Goal: Transaction & Acquisition: Purchase product/service

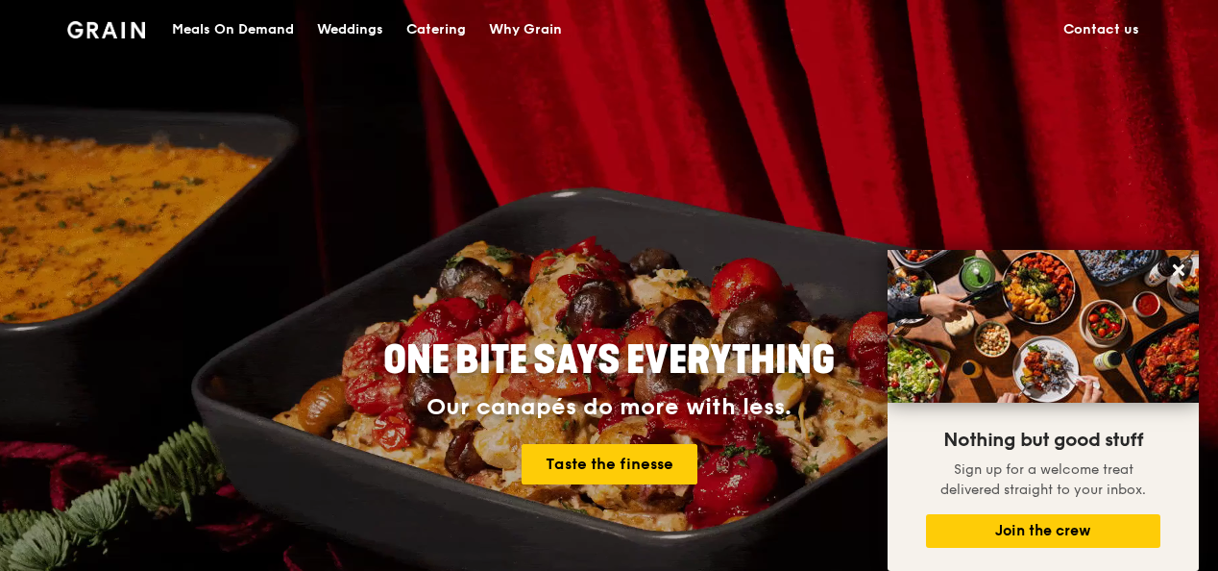
click at [444, 26] on div "Catering" at bounding box center [436, 30] width 60 height 58
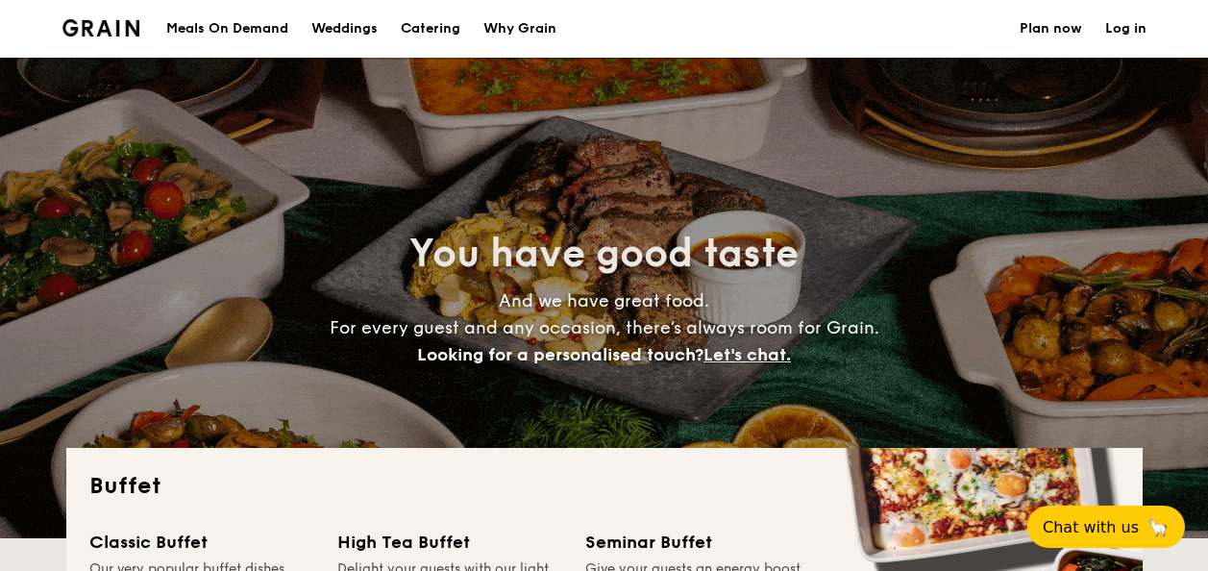
select select
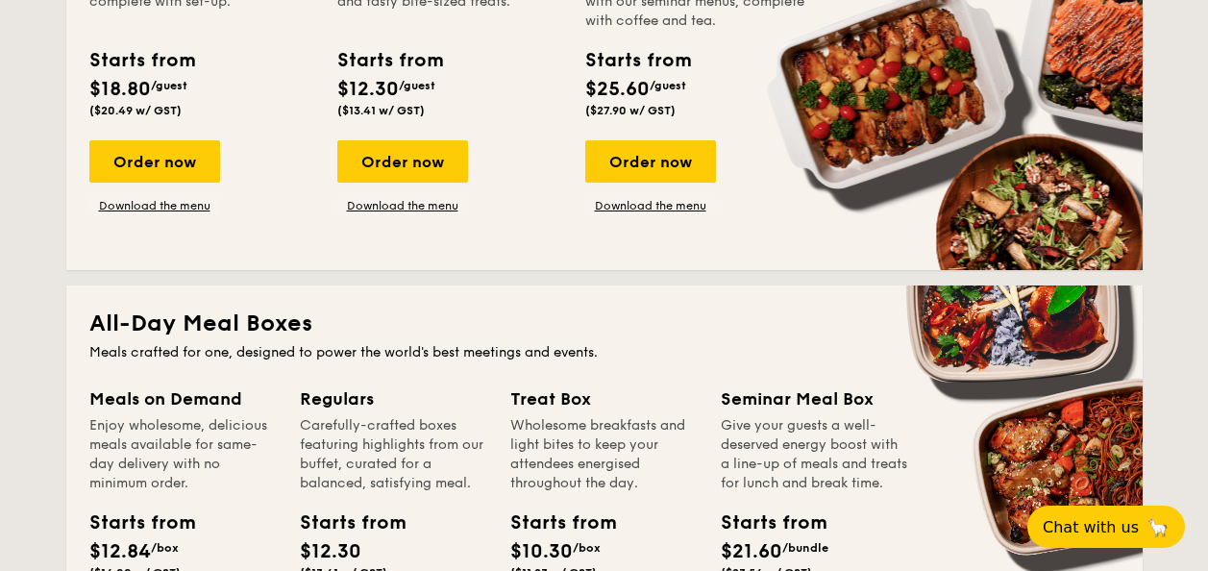
scroll to position [865, 0]
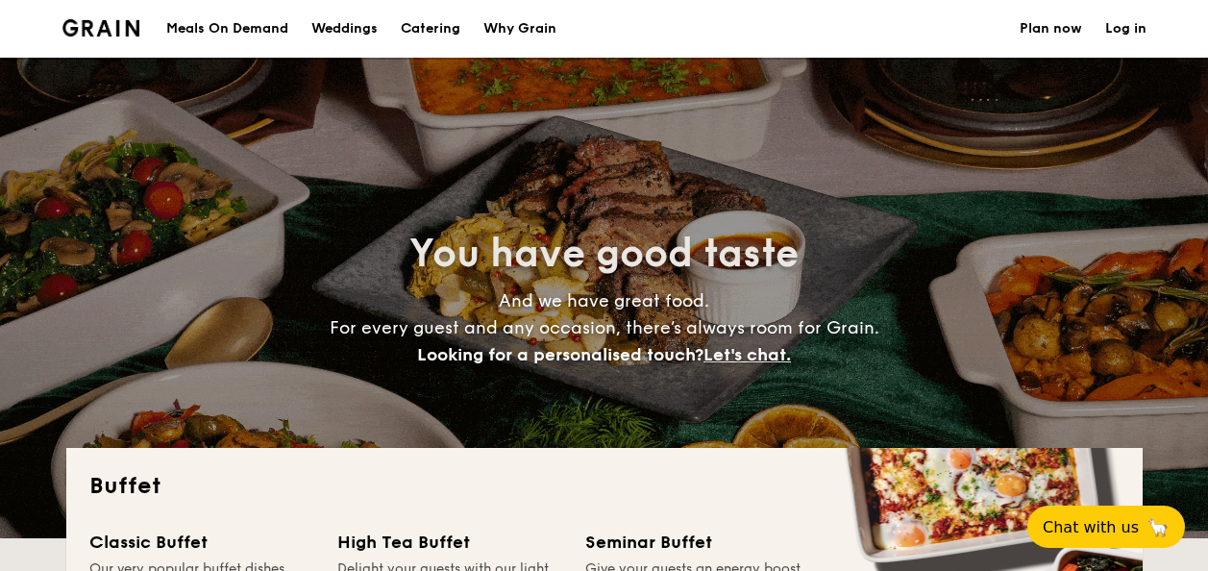
select select
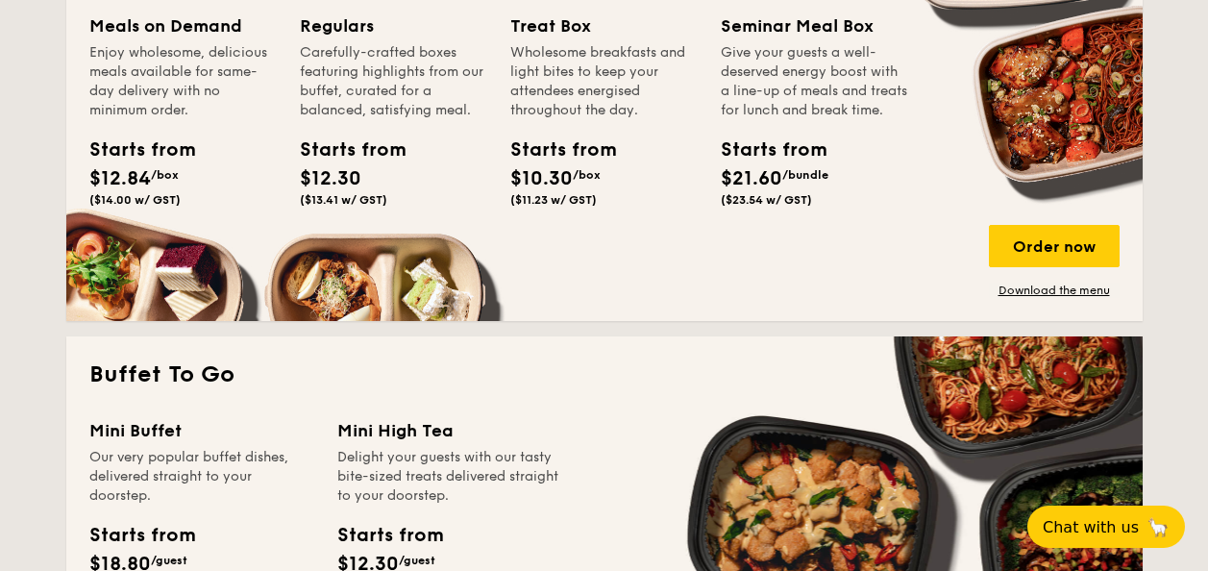
scroll to position [961, 0]
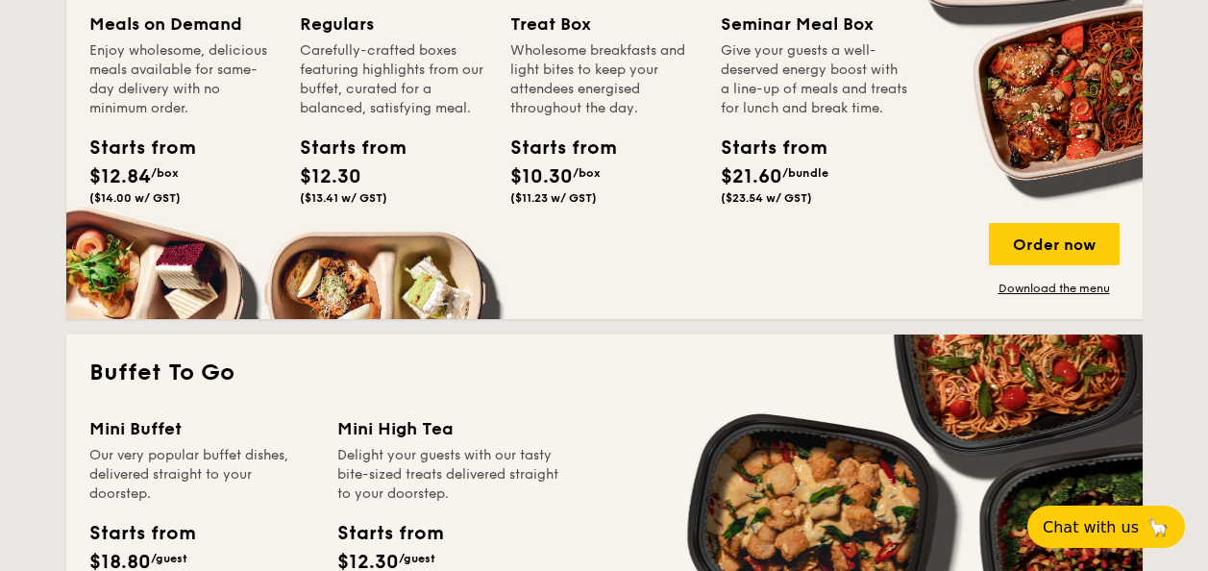
click at [411, 298] on div "All-Day Meal Boxes Meals crafted for one, designed to power the world's best me…" at bounding box center [604, 115] width 1076 height 408
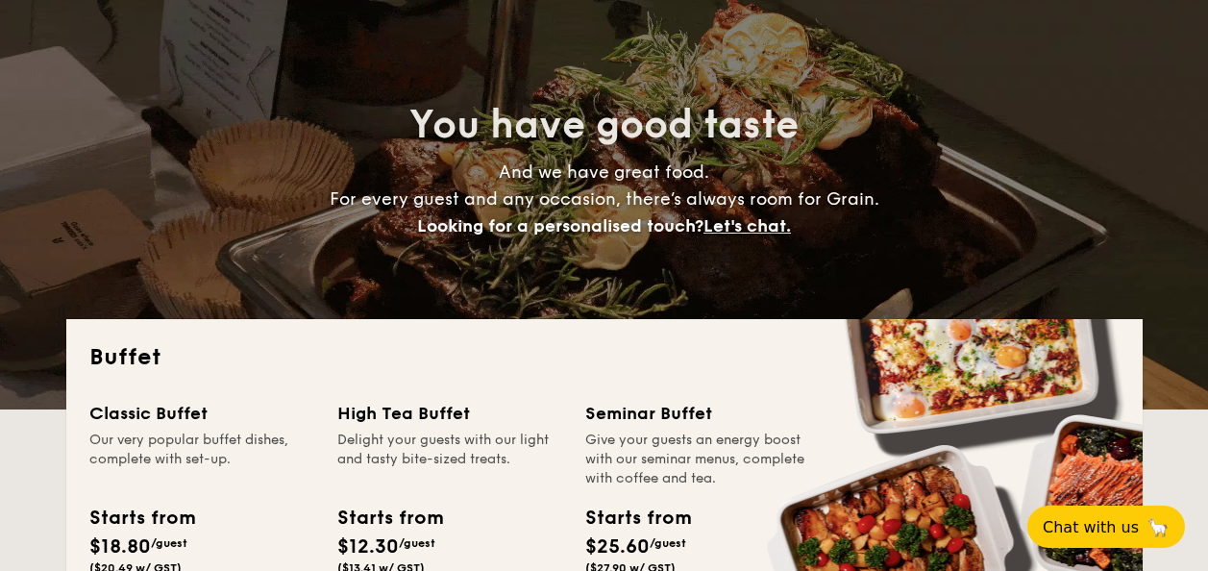
scroll to position [0, 0]
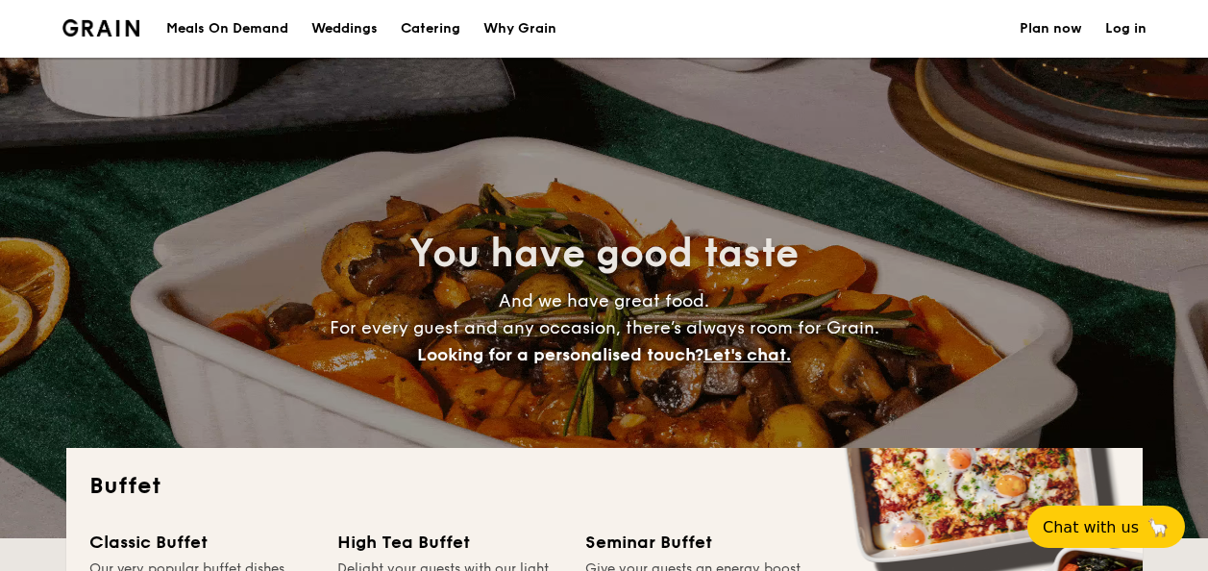
click at [422, 31] on h1 "Catering" at bounding box center [431, 29] width 60 height 58
click at [256, 32] on div "Meals On Demand" at bounding box center [227, 29] width 122 height 58
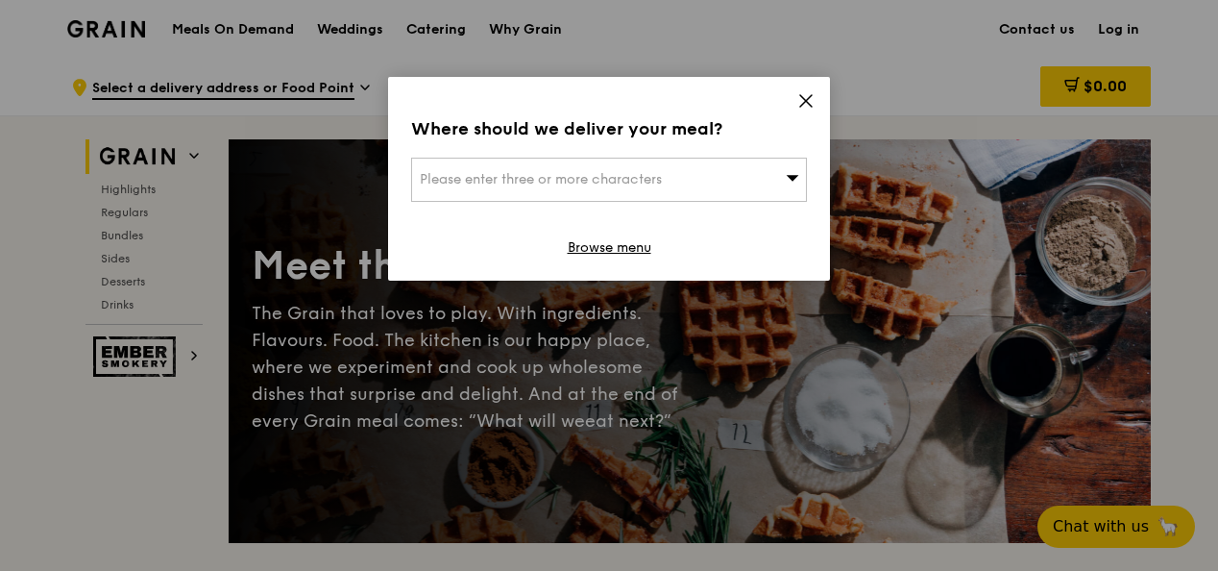
click at [810, 102] on icon at bounding box center [806, 100] width 17 height 17
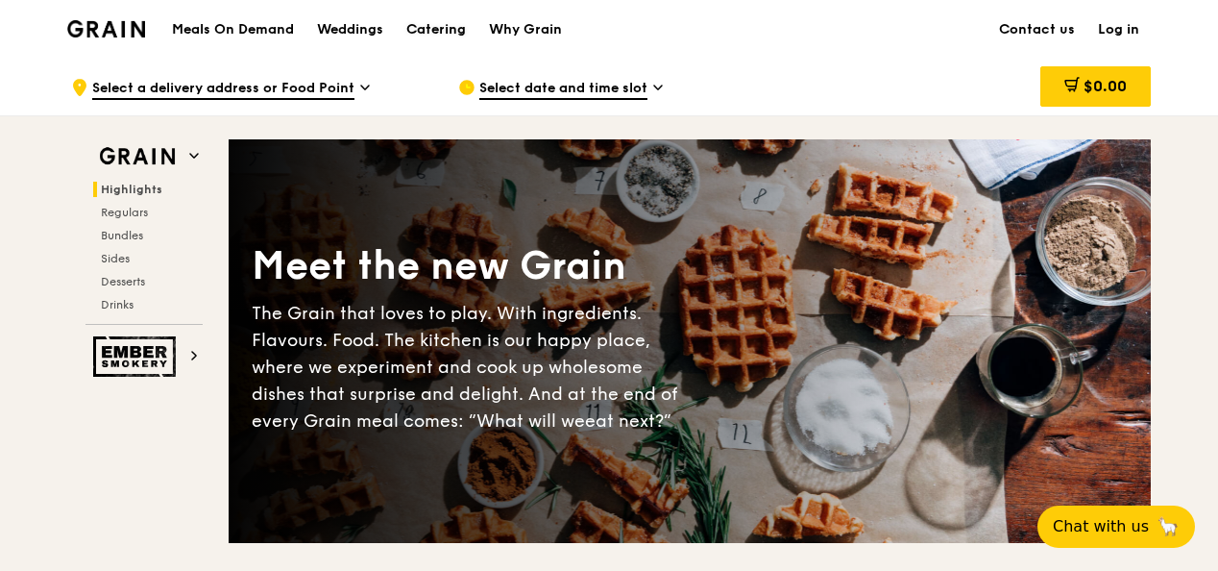
click at [425, 29] on div "Catering" at bounding box center [436, 30] width 60 height 58
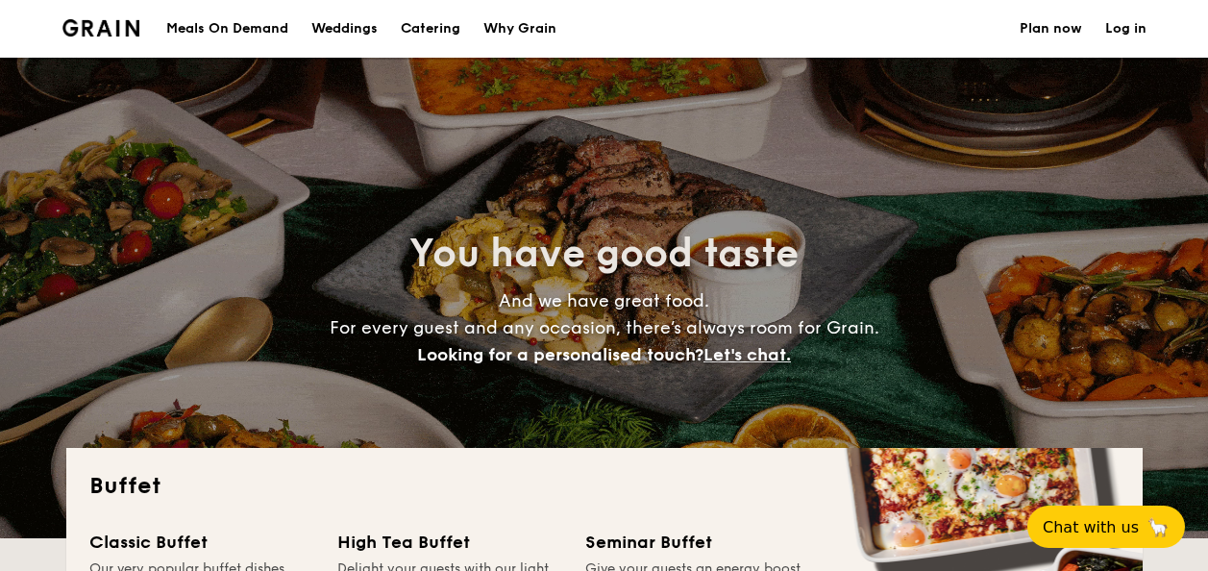
select select
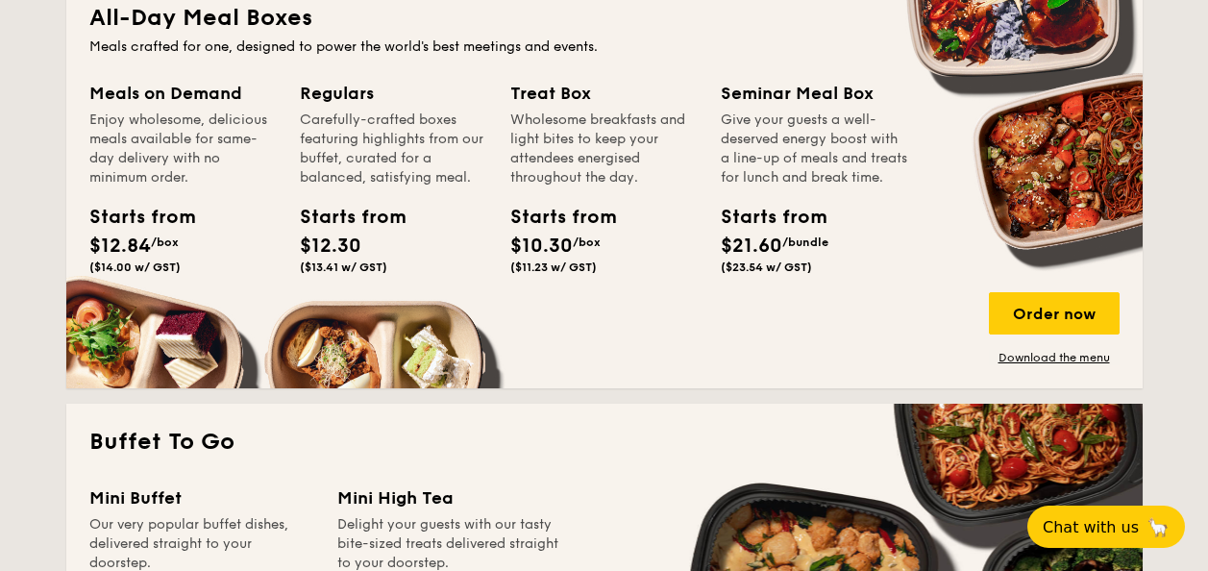
scroll to position [865, 0]
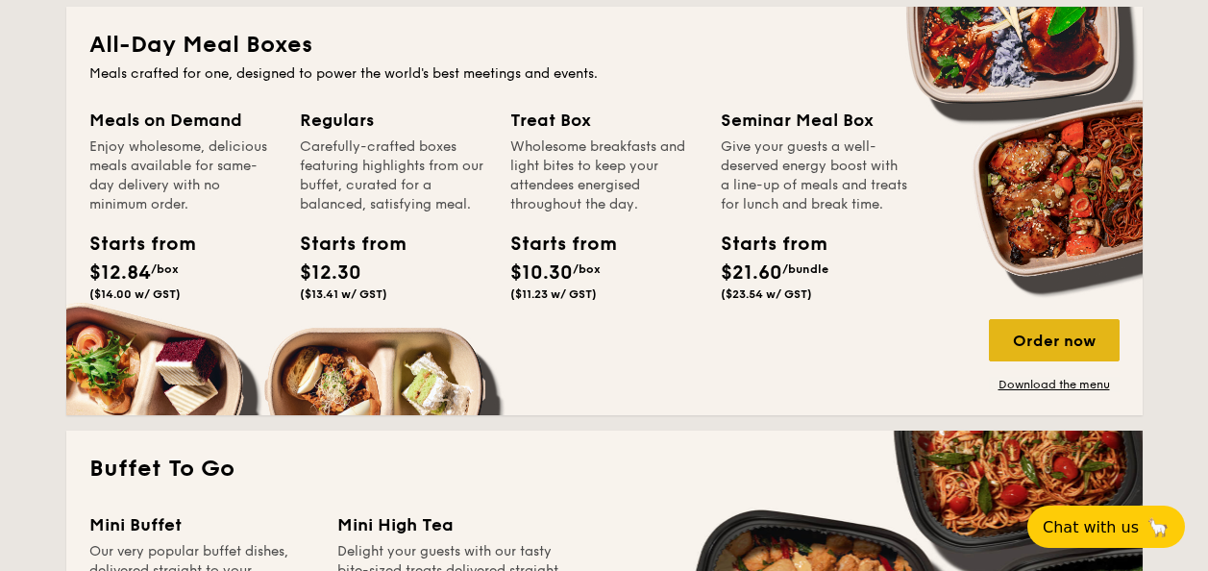
click at [1042, 346] on div "Order now" at bounding box center [1054, 340] width 131 height 42
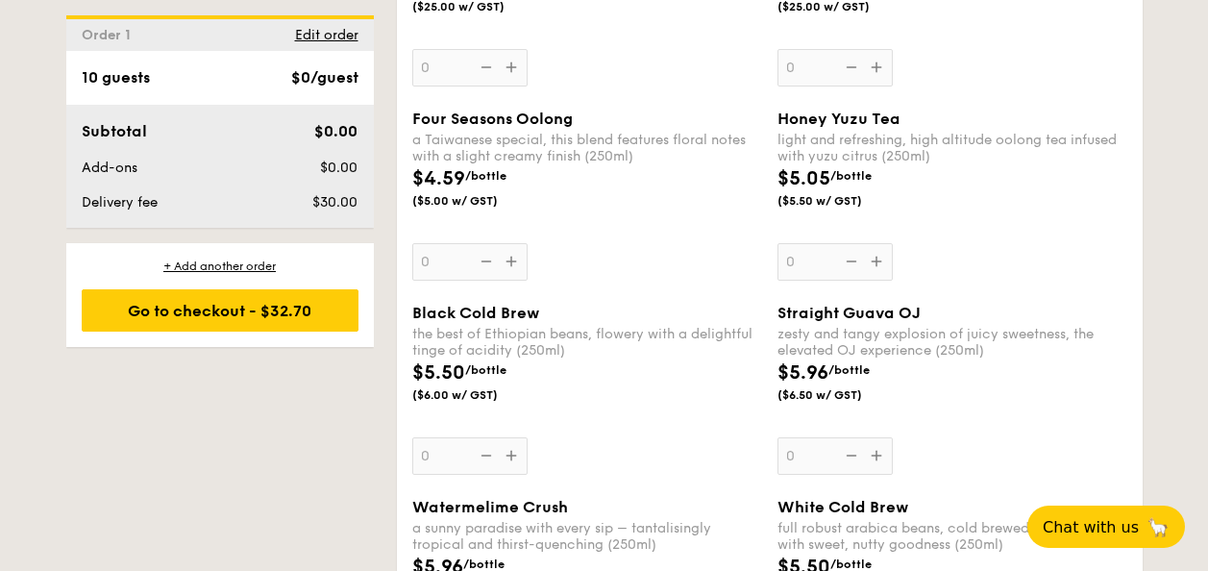
scroll to position [2364, 0]
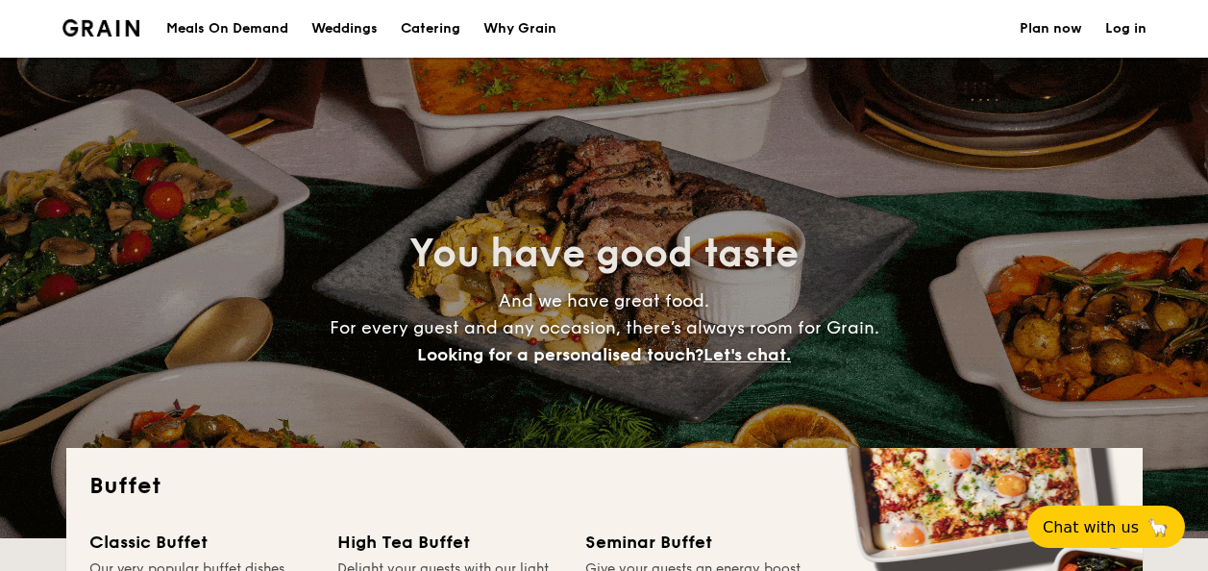
select select
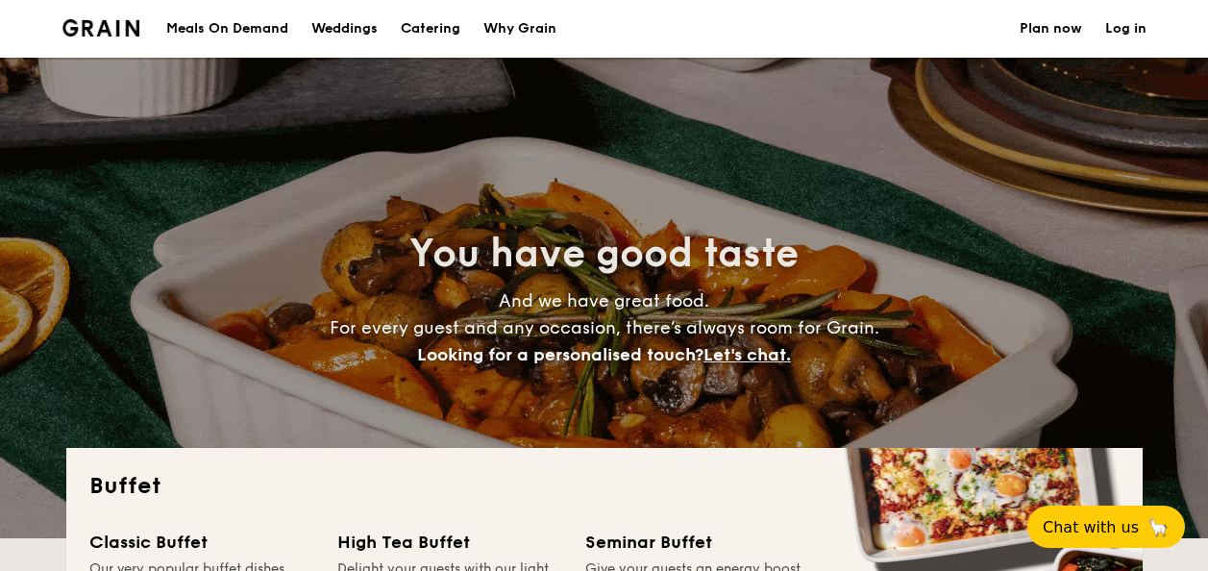
click at [236, 37] on div "Meals On Demand" at bounding box center [227, 29] width 122 height 58
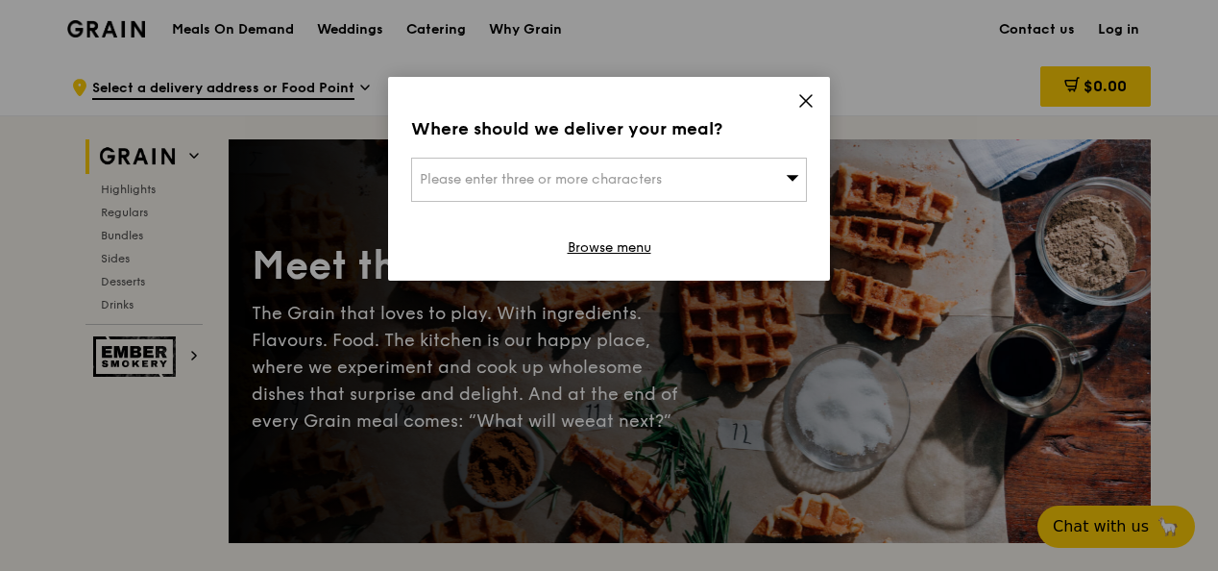
click at [801, 106] on icon at bounding box center [806, 101] width 12 height 12
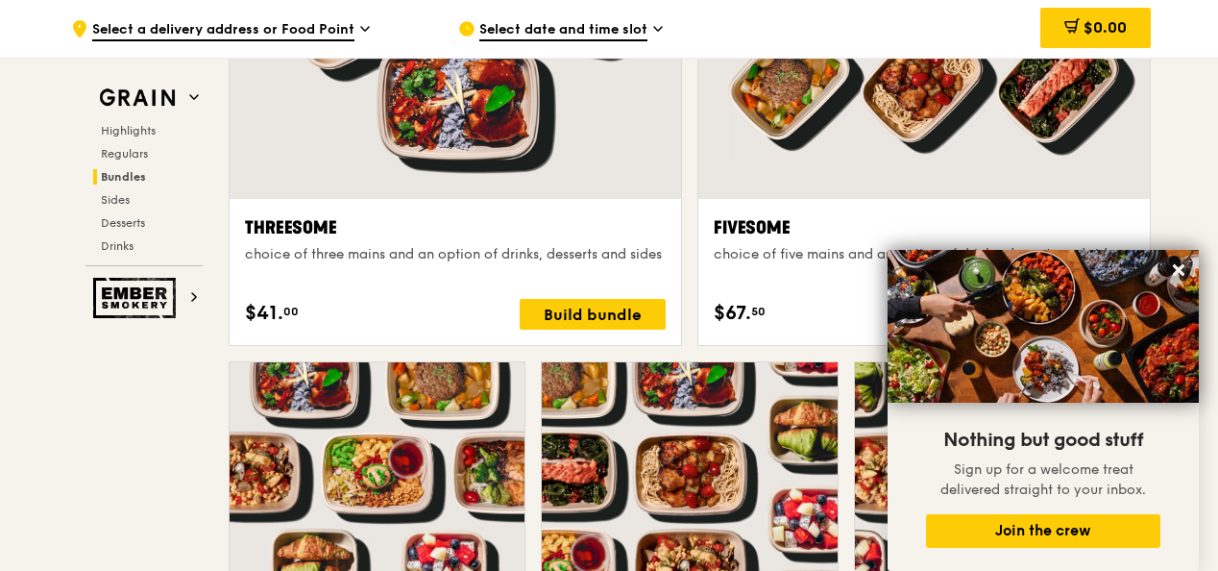
scroll to position [3558, 0]
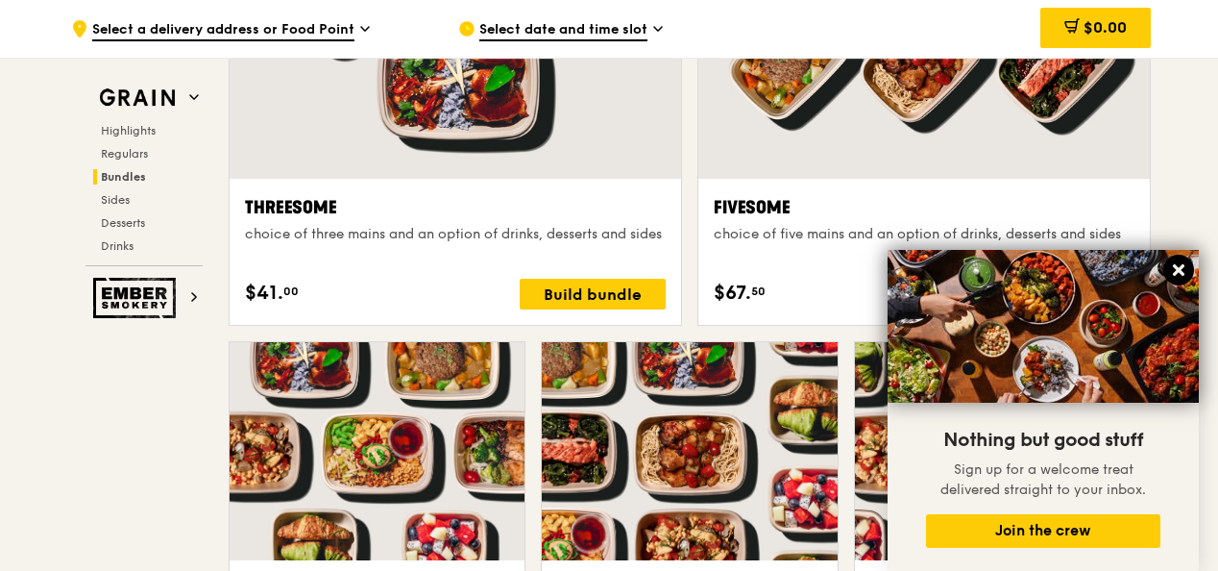
click at [1182, 258] on button at bounding box center [1179, 270] width 31 height 31
